Goal: Task Accomplishment & Management: Use online tool/utility

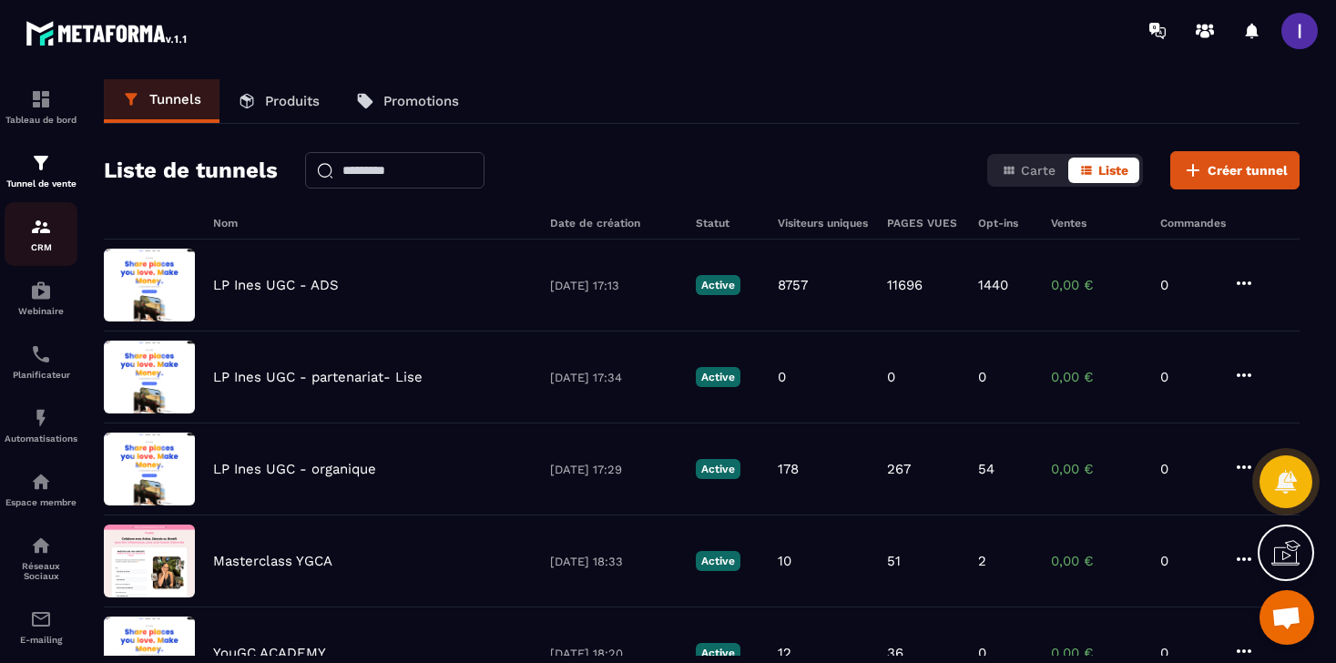
click at [41, 241] on div "CRM" at bounding box center [41, 234] width 73 height 36
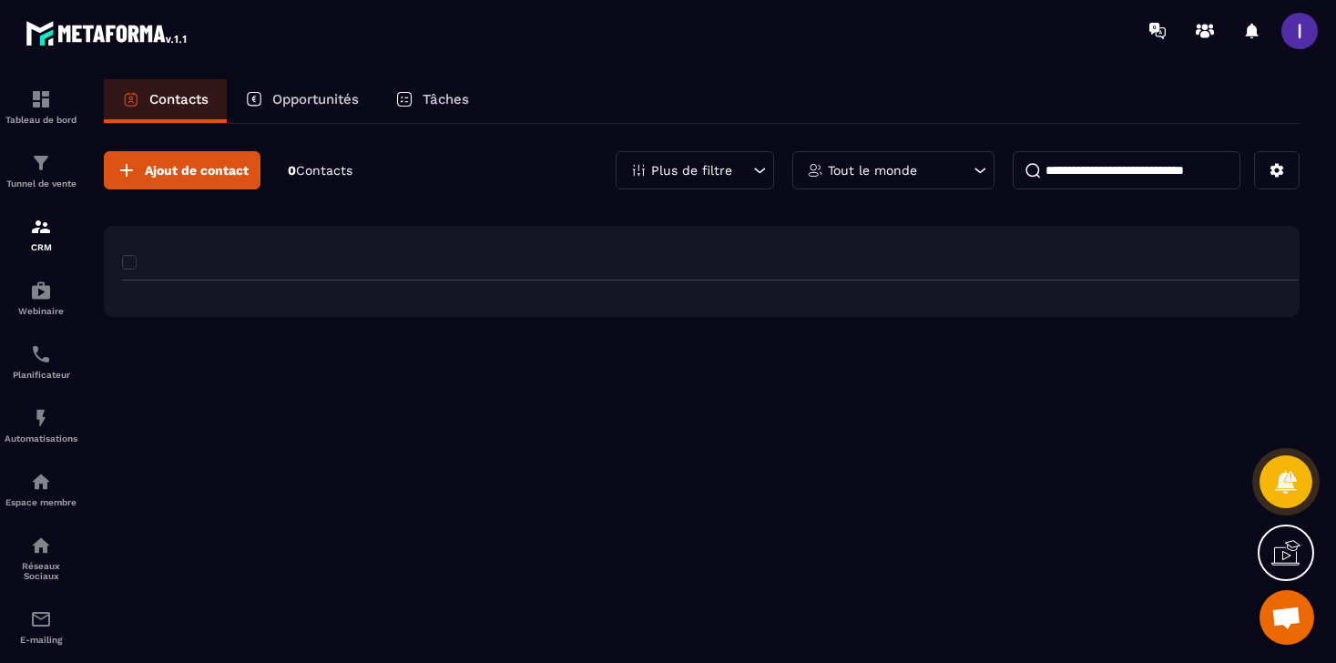
click at [41, 242] on div "CRM" at bounding box center [41, 234] width 73 height 36
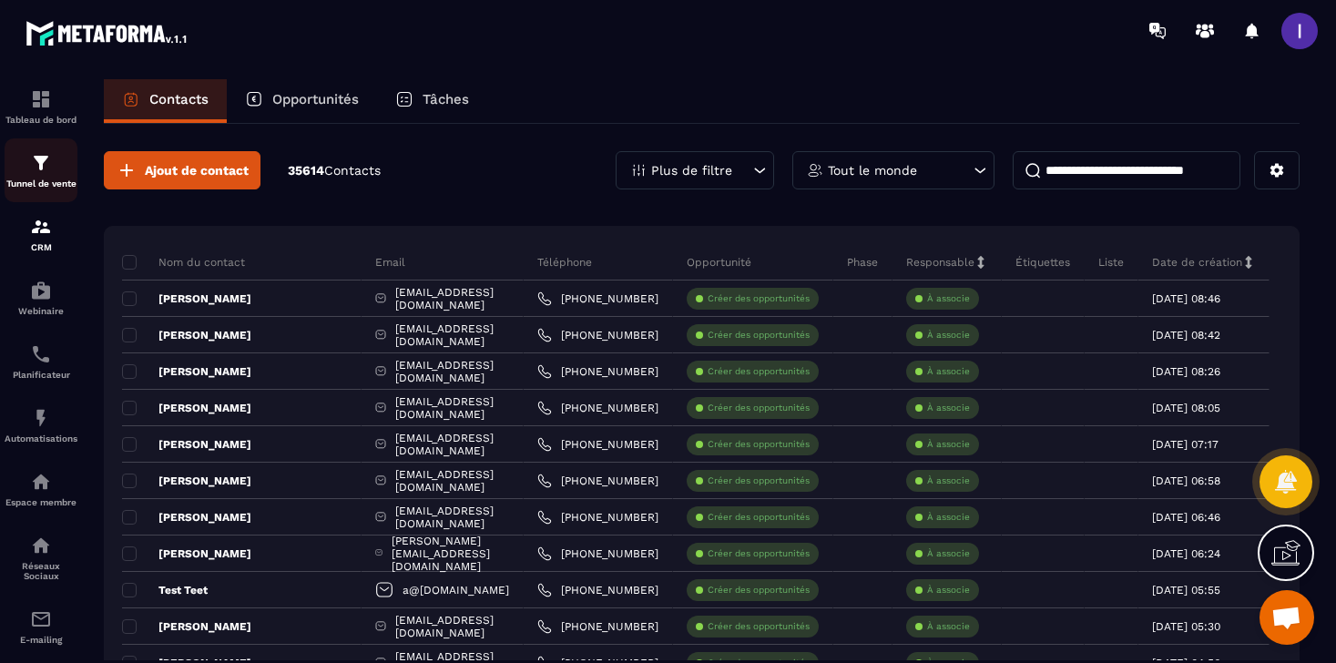
click at [37, 175] on div "Tunnel de vente" at bounding box center [41, 170] width 73 height 36
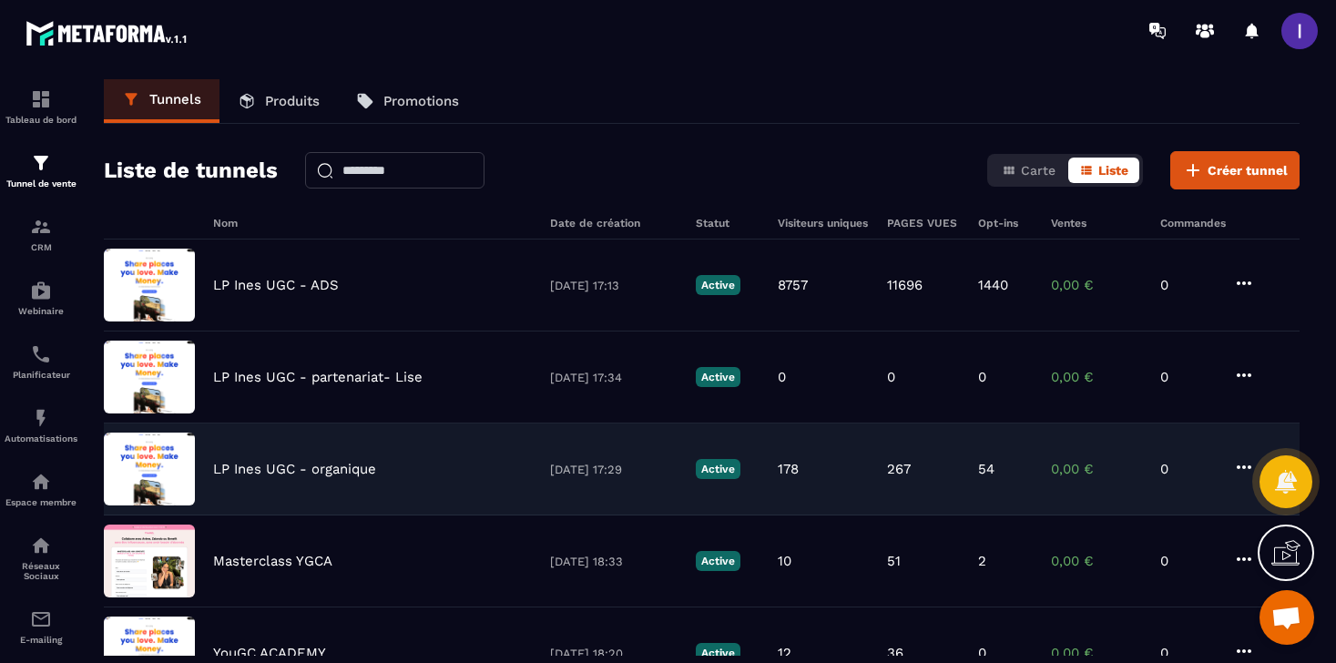
click at [337, 516] on div "LP [PERSON_NAME] UGC - organique [DATE] 17:29 Active 178 267 54 0,00 € 0" at bounding box center [702, 562] width 1196 height 92
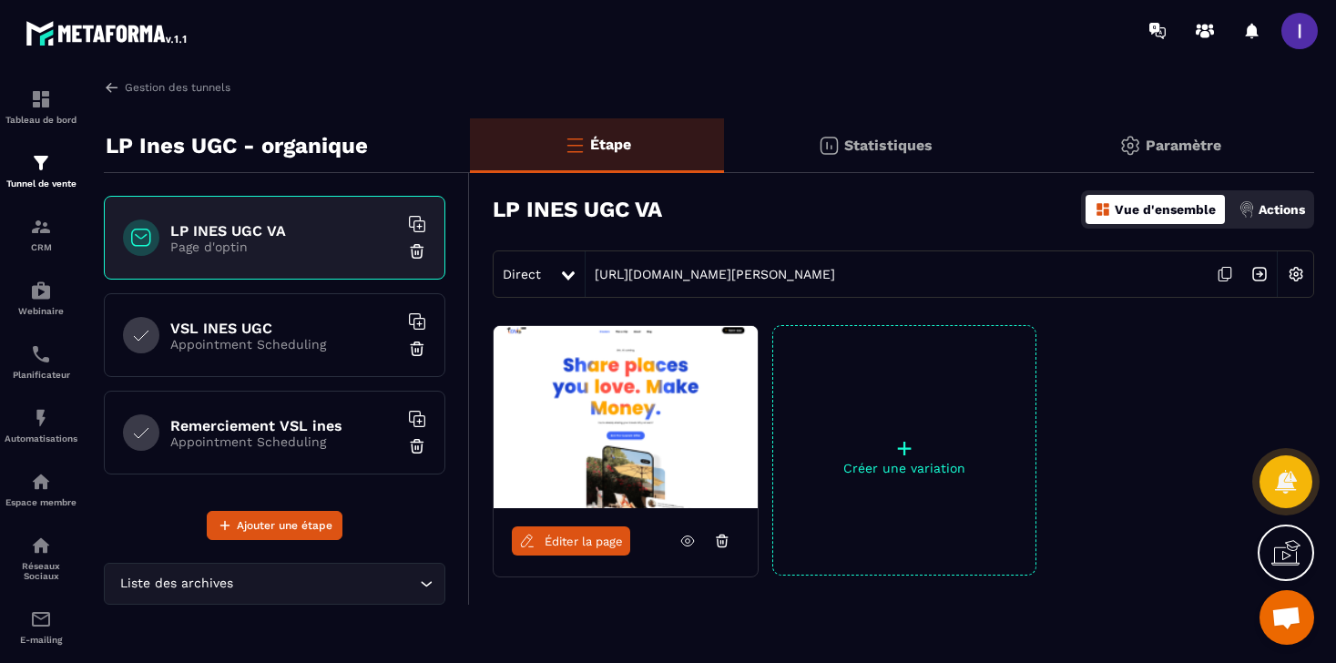
click at [320, 332] on h6 "VSL INES UGC" at bounding box center [284, 328] width 228 height 17
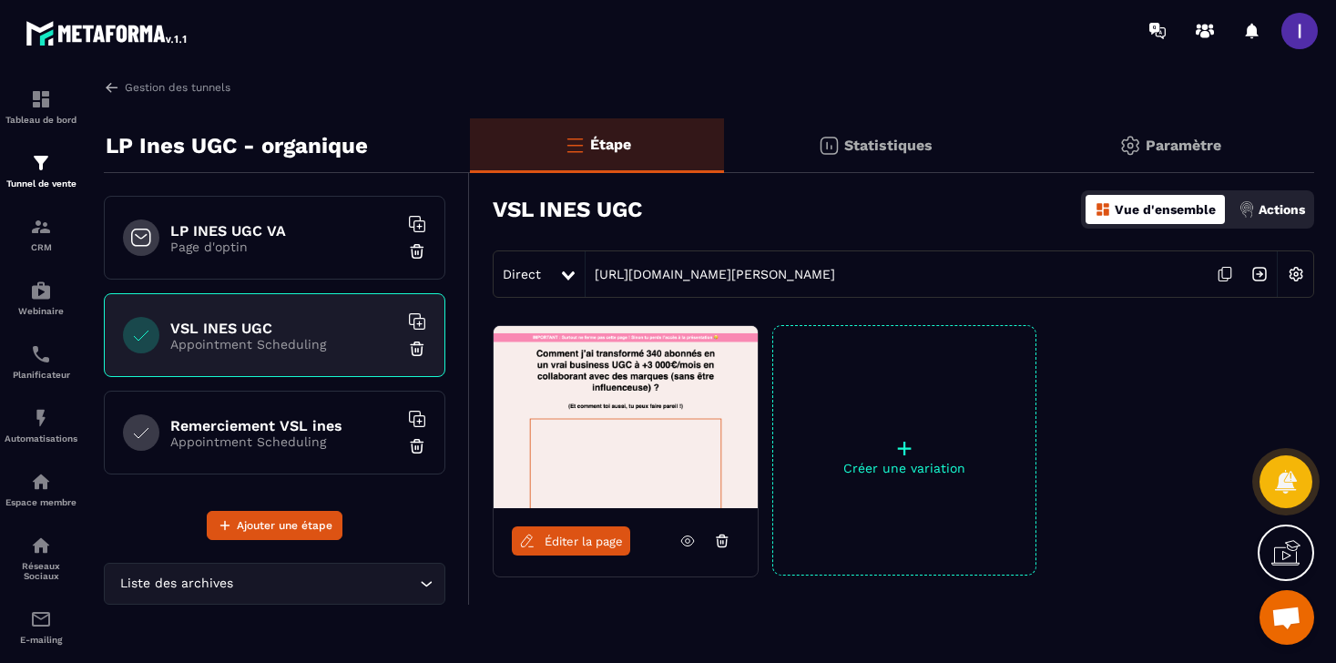
click at [590, 541] on span "Éditer la page" at bounding box center [584, 542] width 78 height 14
